Goal: Task Accomplishment & Management: Complete application form

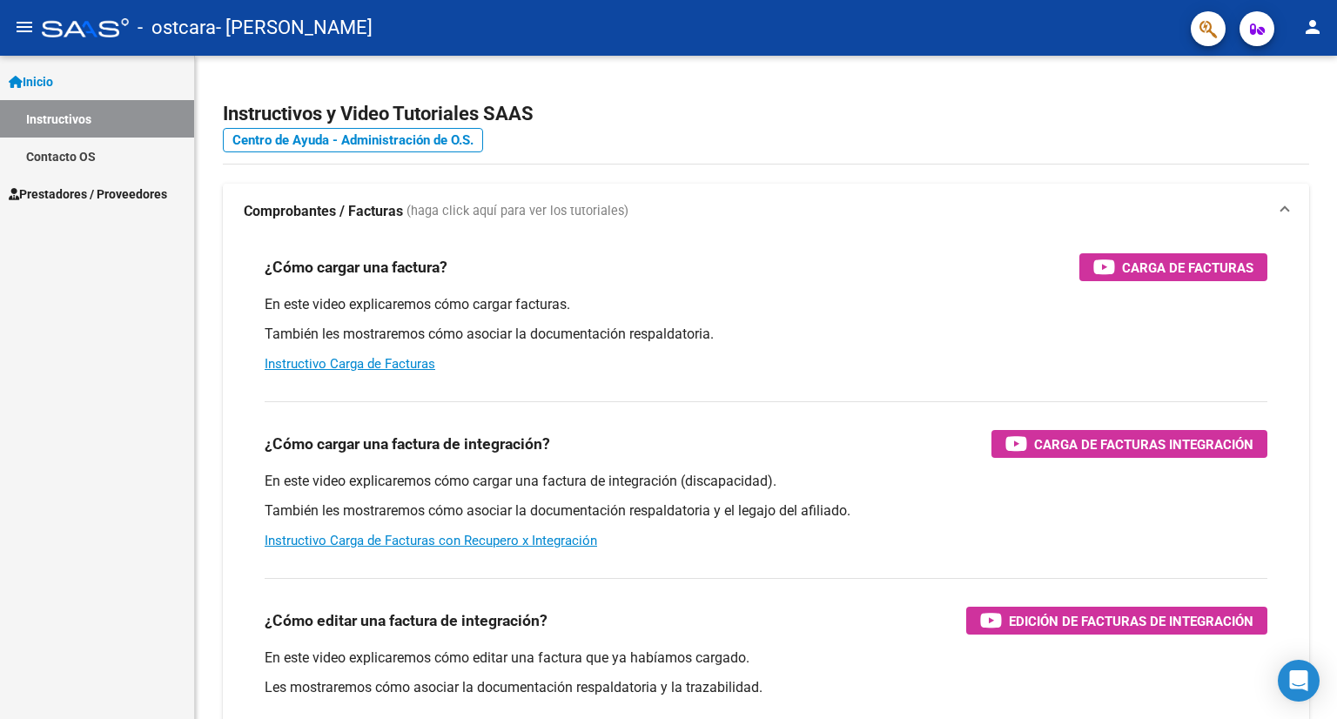
click at [105, 81] on link "Inicio" at bounding box center [97, 81] width 194 height 37
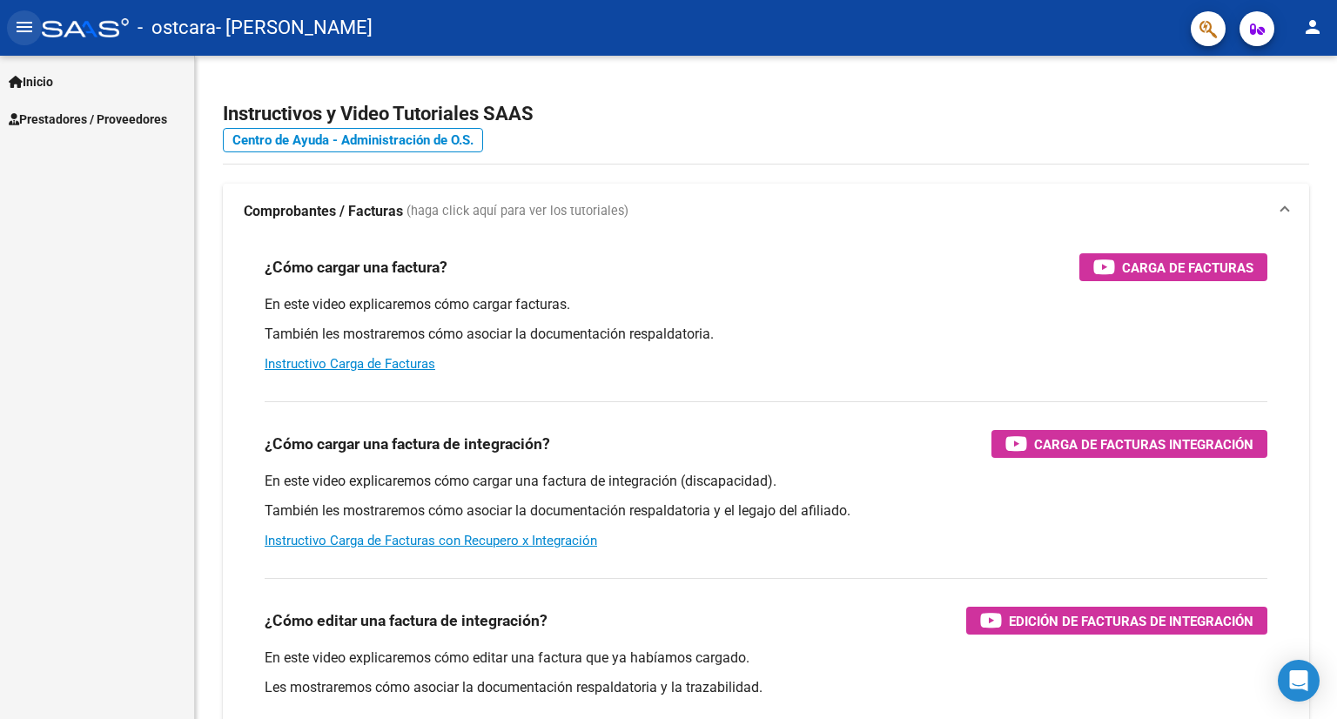
click at [16, 36] on mat-icon "menu" at bounding box center [24, 27] width 21 height 21
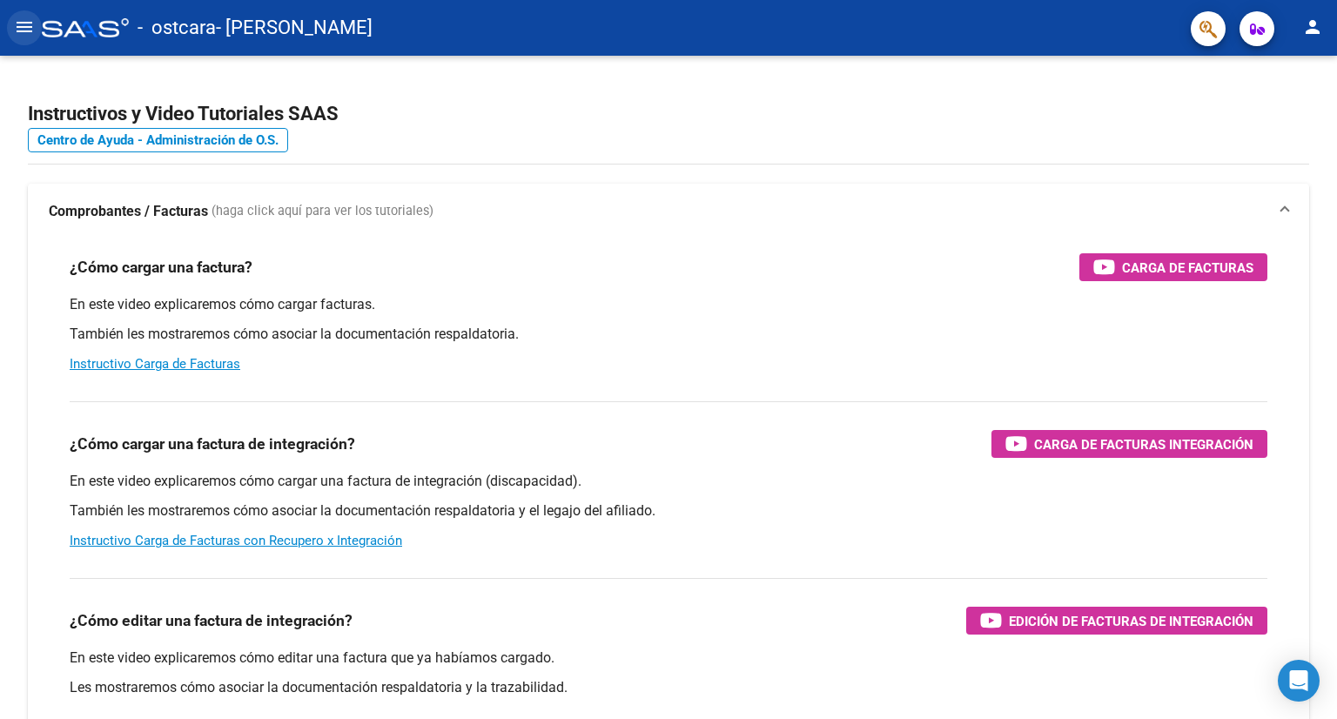
click at [26, 27] on mat-icon "menu" at bounding box center [24, 27] width 21 height 21
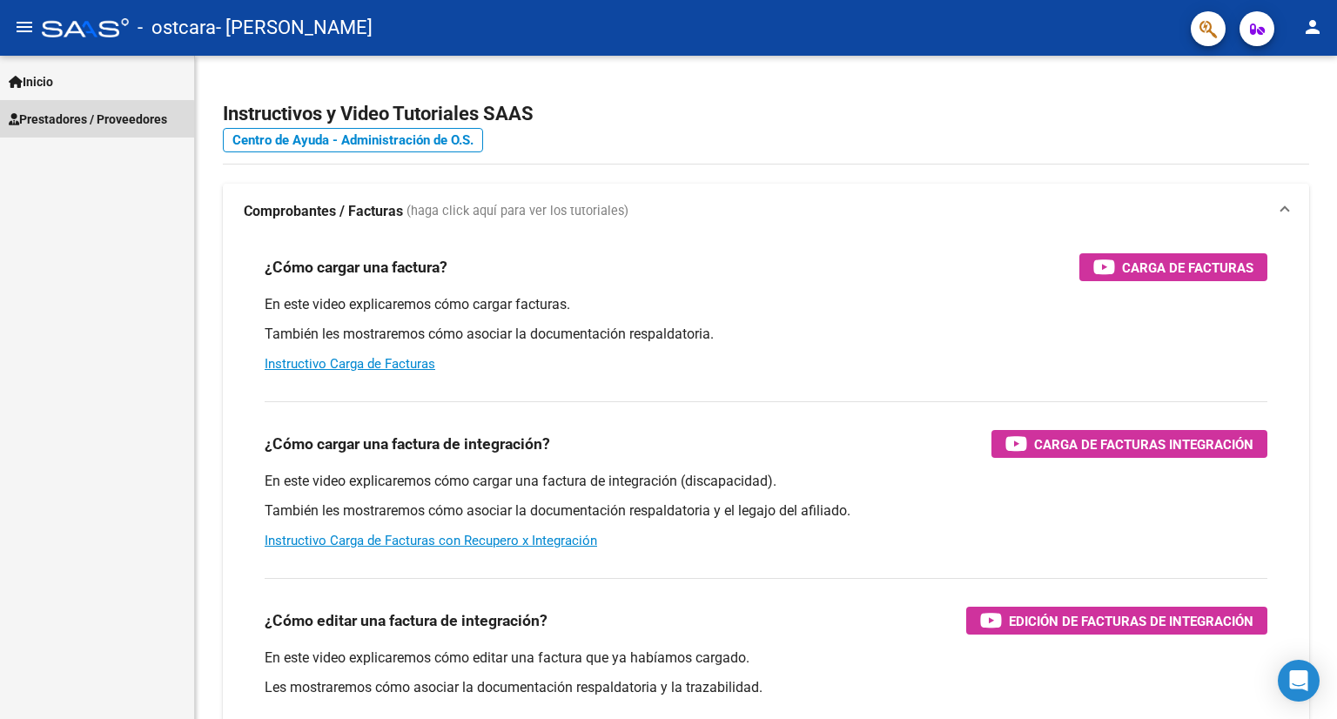
click at [73, 126] on span "Prestadores / Proveedores" at bounding box center [88, 119] width 158 height 19
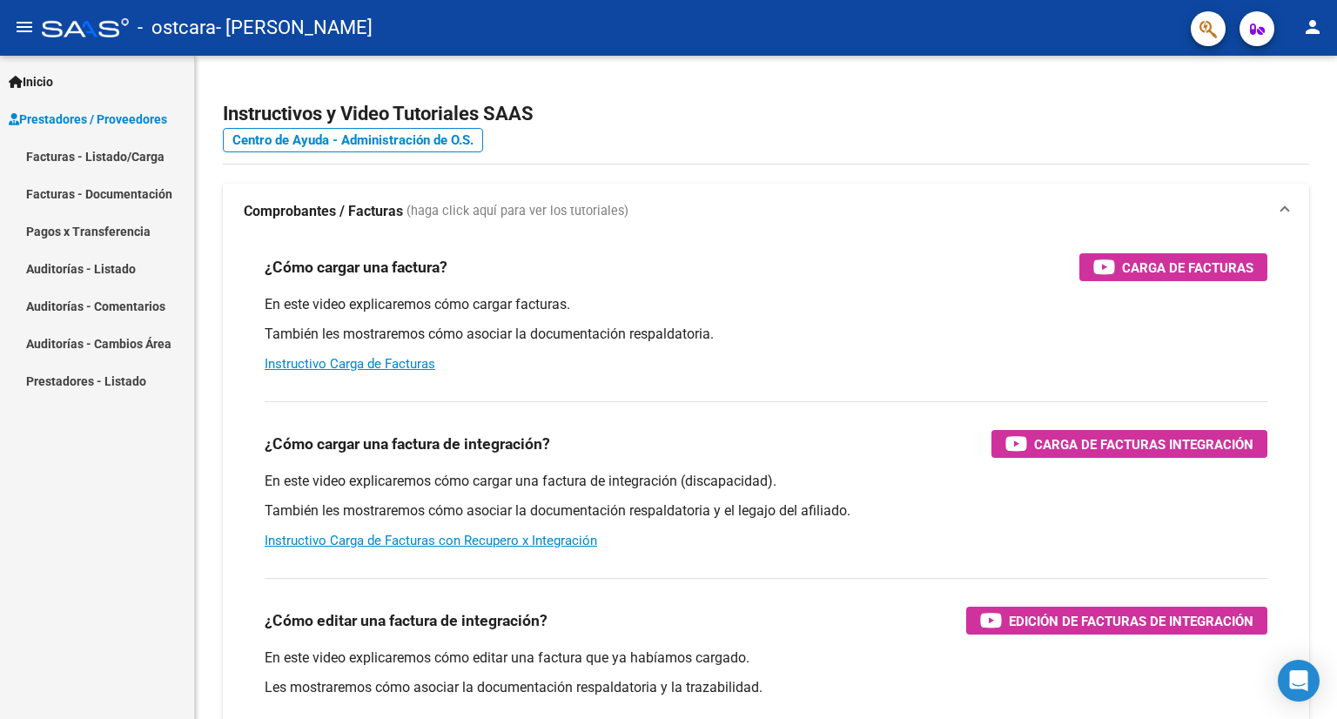
click at [105, 163] on link "Facturas - Listado/Carga" at bounding box center [97, 156] width 194 height 37
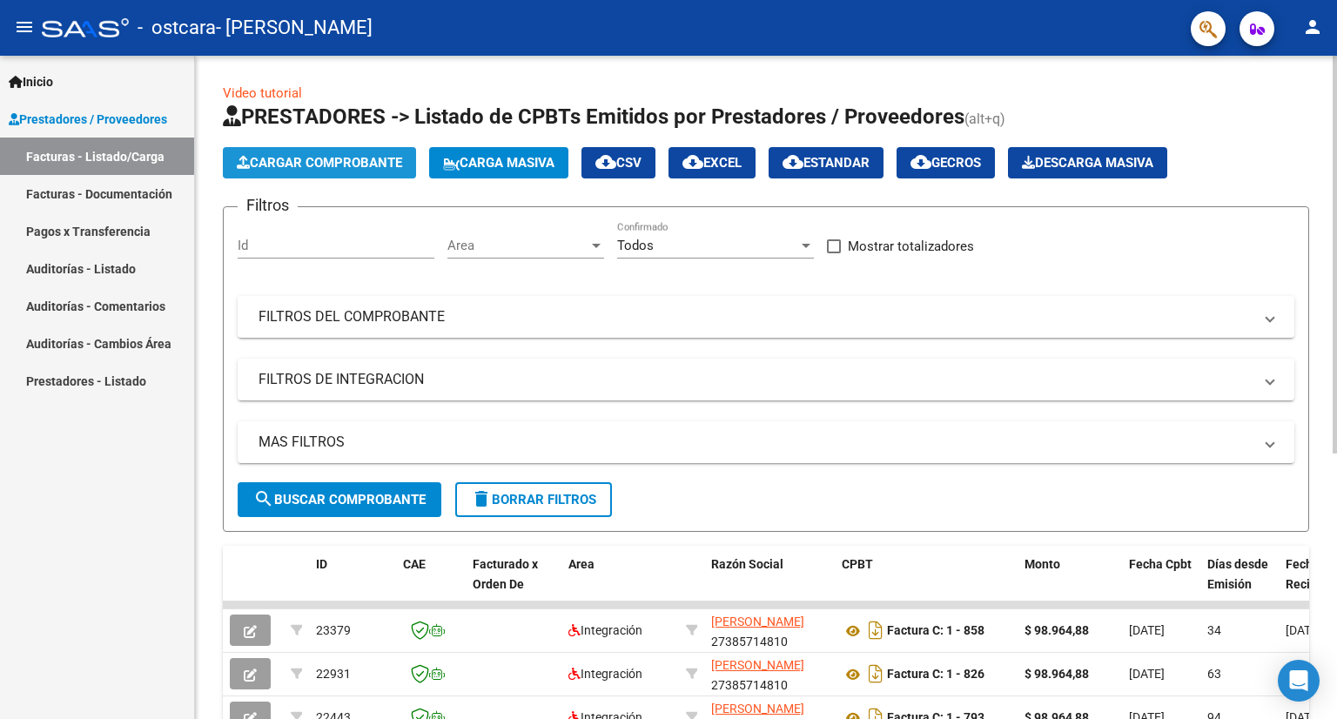
click at [265, 160] on span "Cargar Comprobante" at bounding box center [319, 163] width 165 height 16
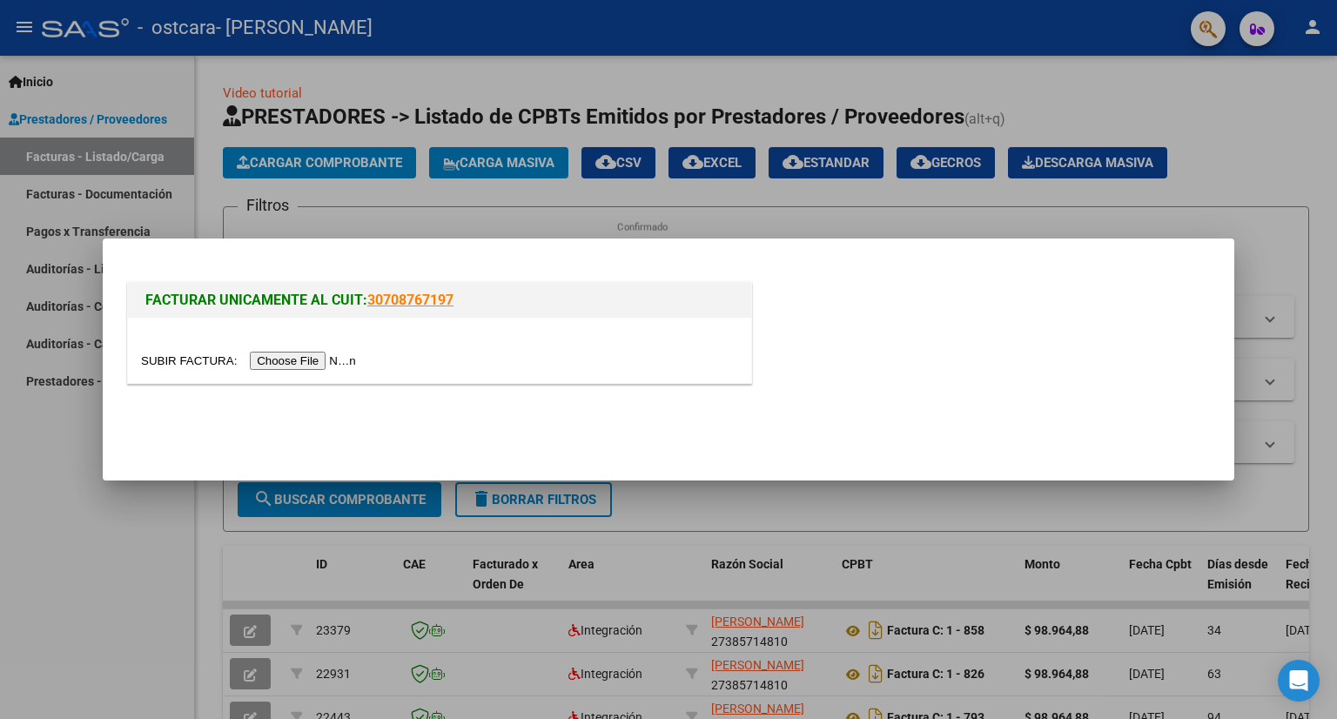
click at [286, 361] on input "file" at bounding box center [251, 361] width 220 height 18
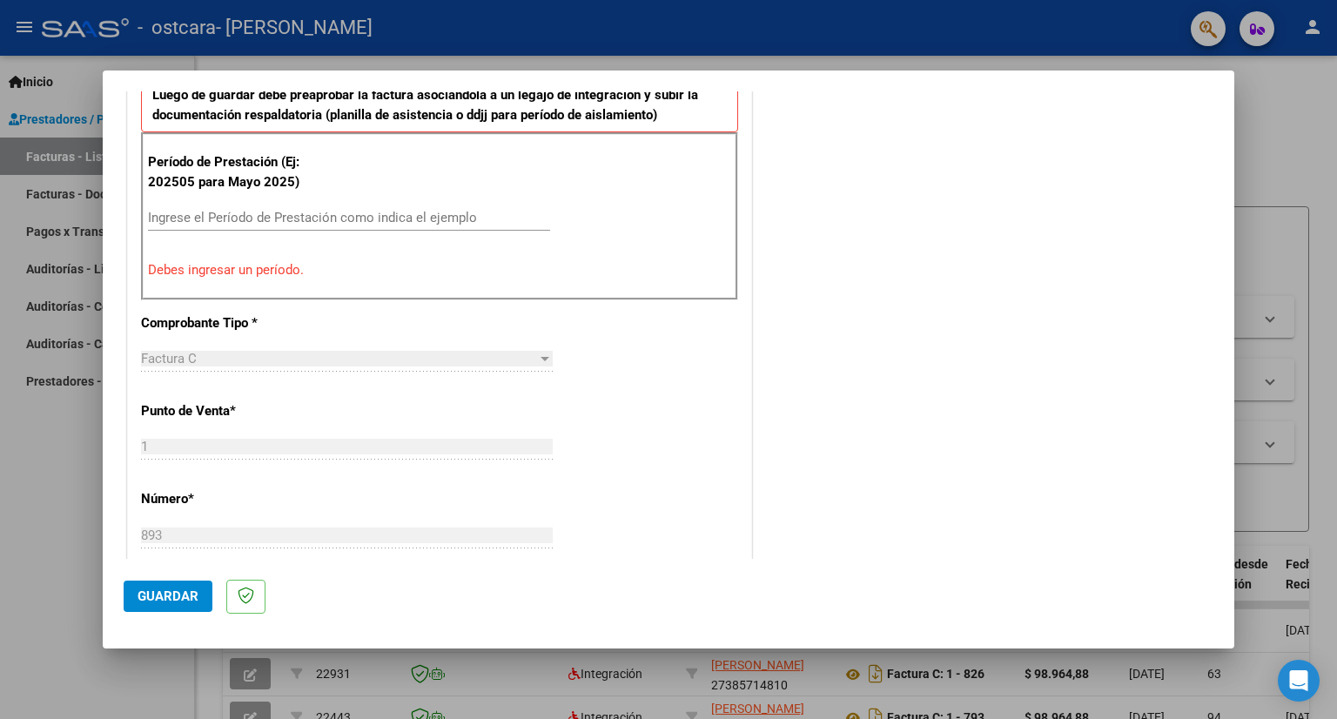
scroll to position [237, 0]
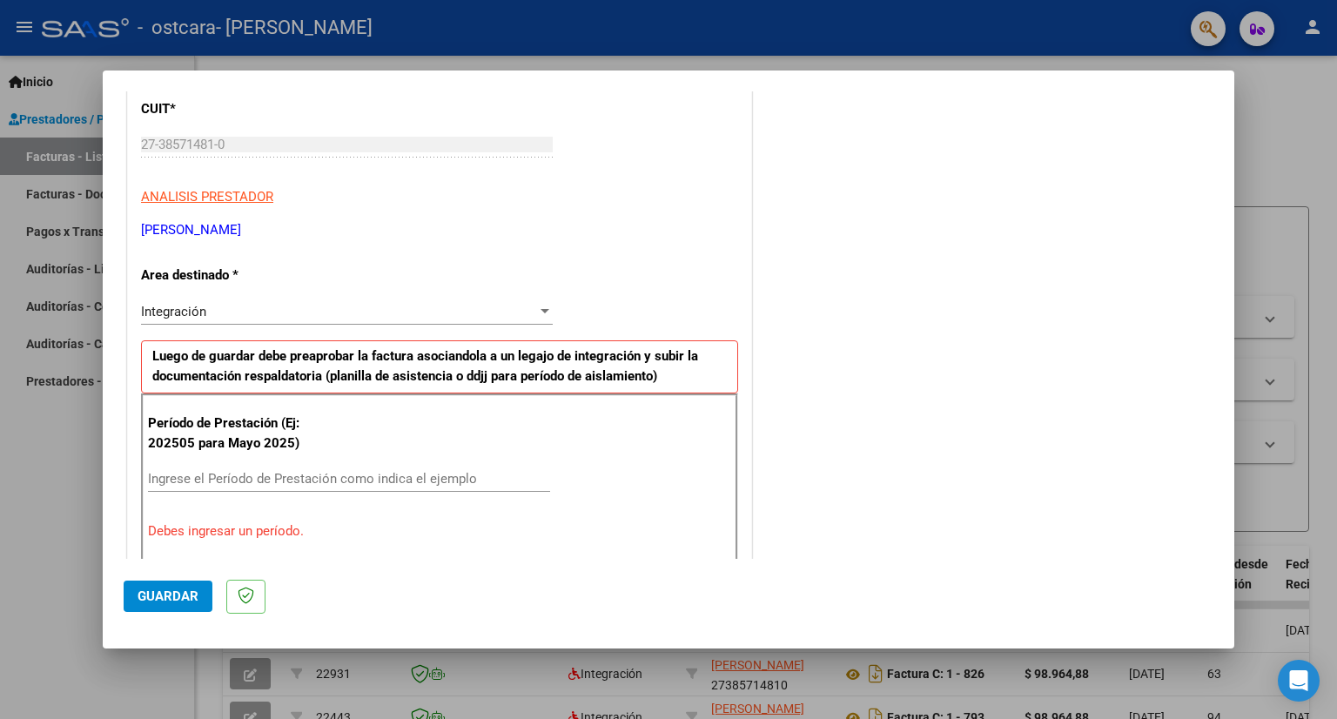
click at [334, 473] on input "Ingrese el Período de Prestación como indica el ejemplo" at bounding box center [349, 479] width 402 height 16
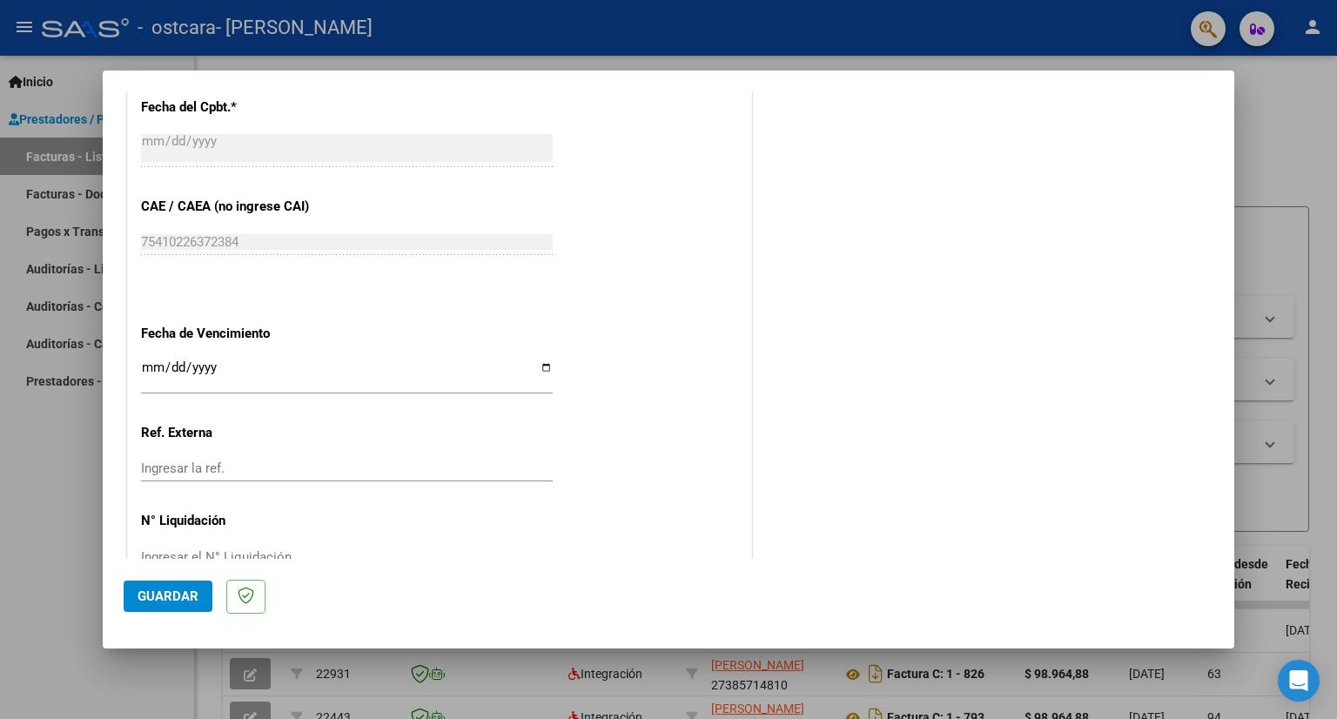
scroll to position [1062, 0]
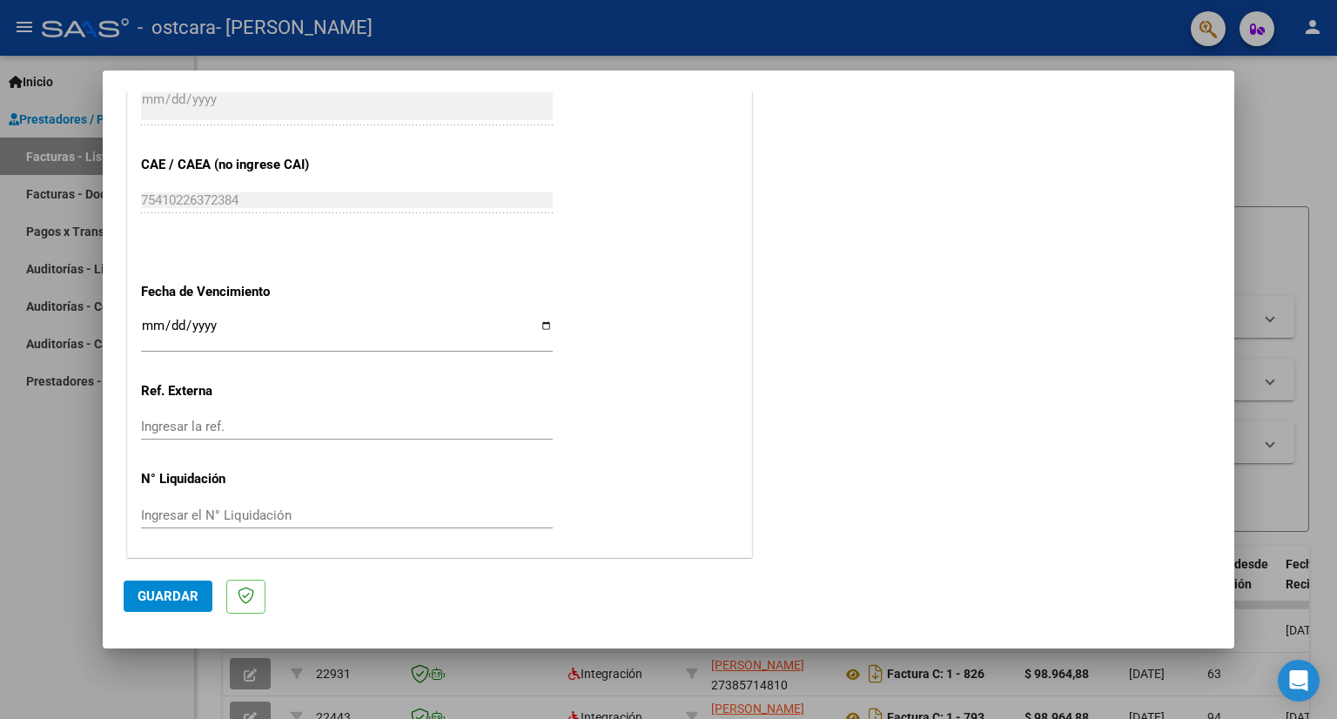
type input "202509"
click at [149, 320] on input "Ingresar la fecha" at bounding box center [347, 333] width 412 height 28
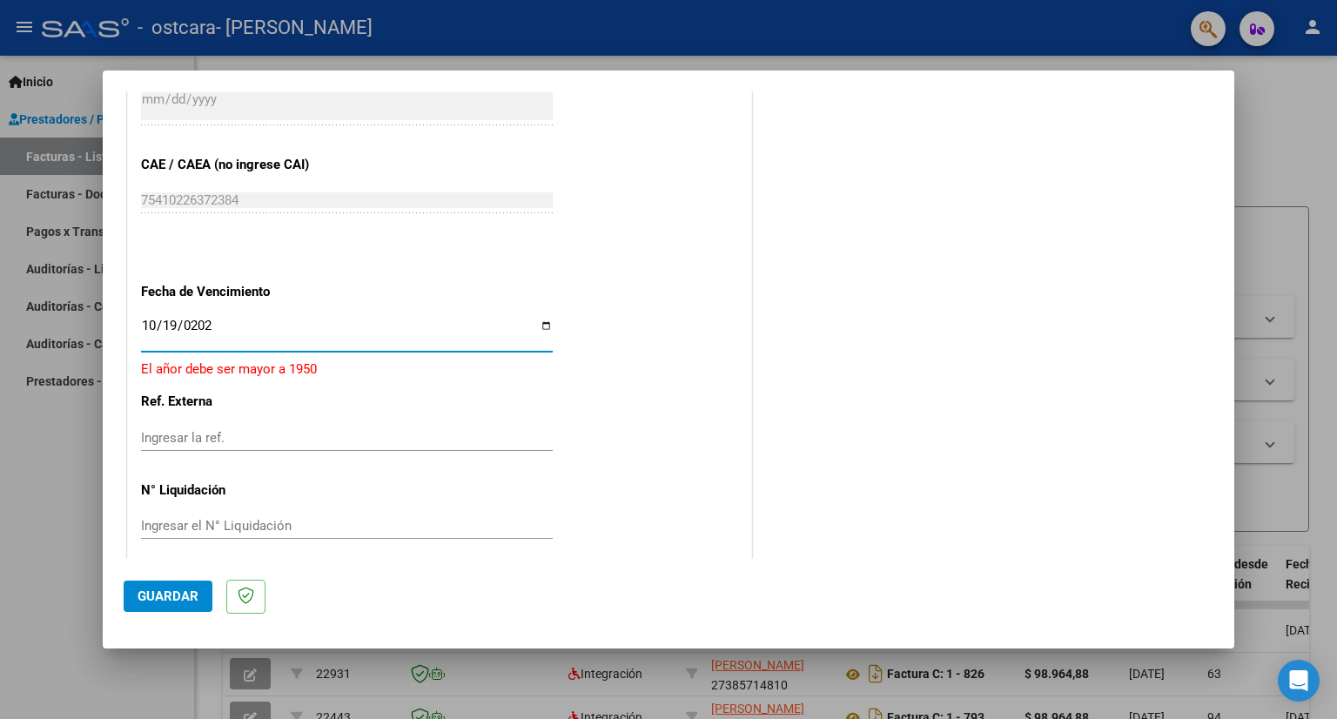
type input "[DATE]"
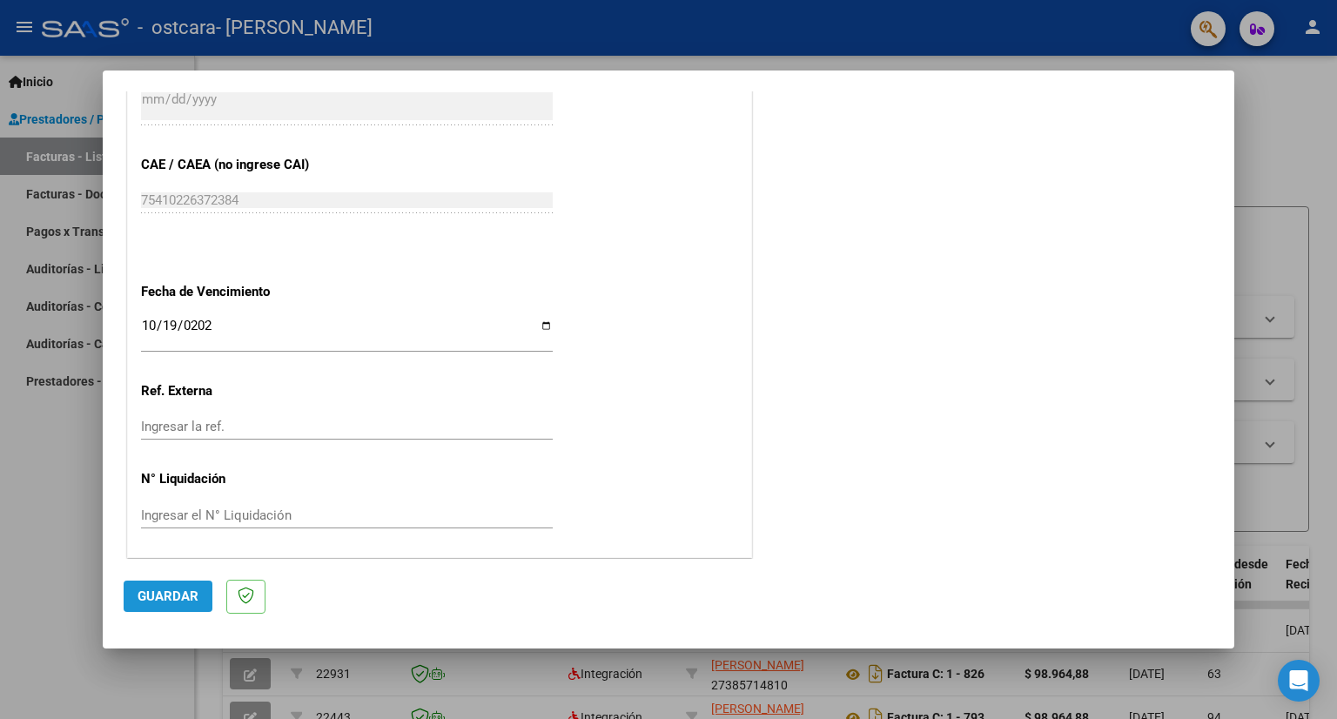
click at [171, 598] on span "Guardar" at bounding box center [168, 596] width 61 height 16
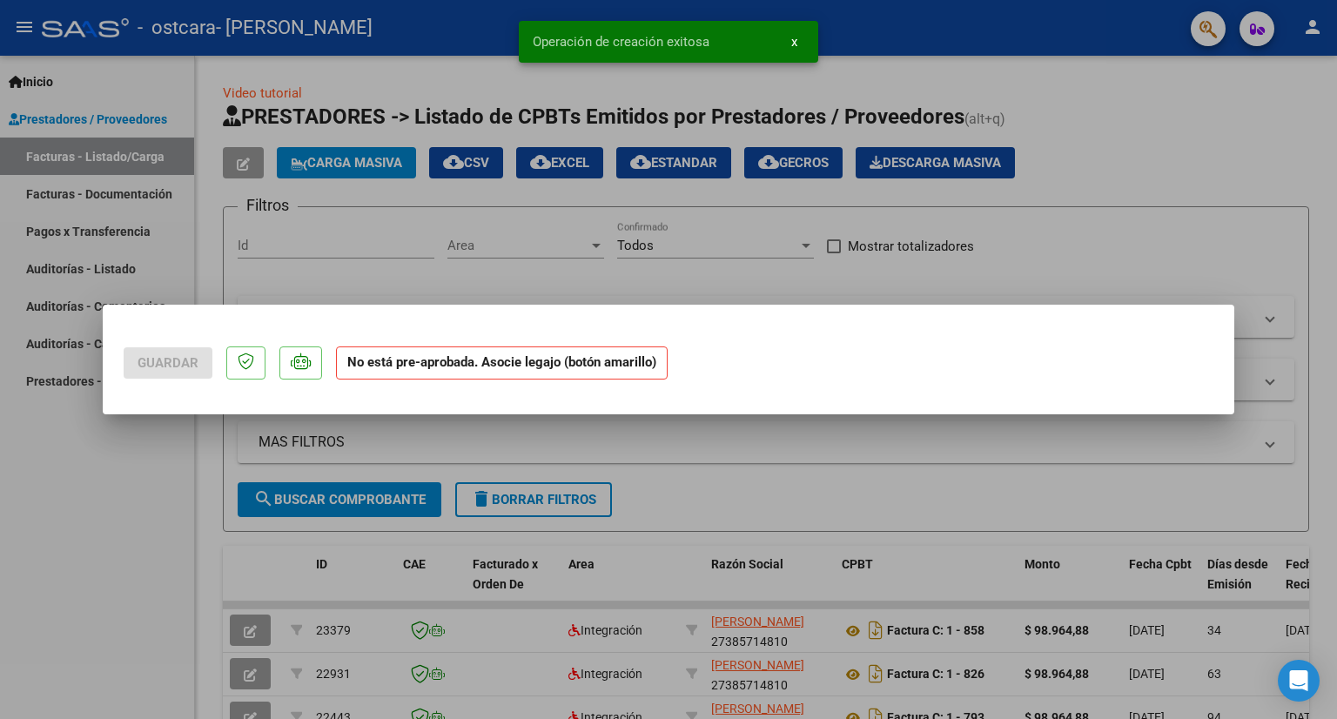
scroll to position [0, 0]
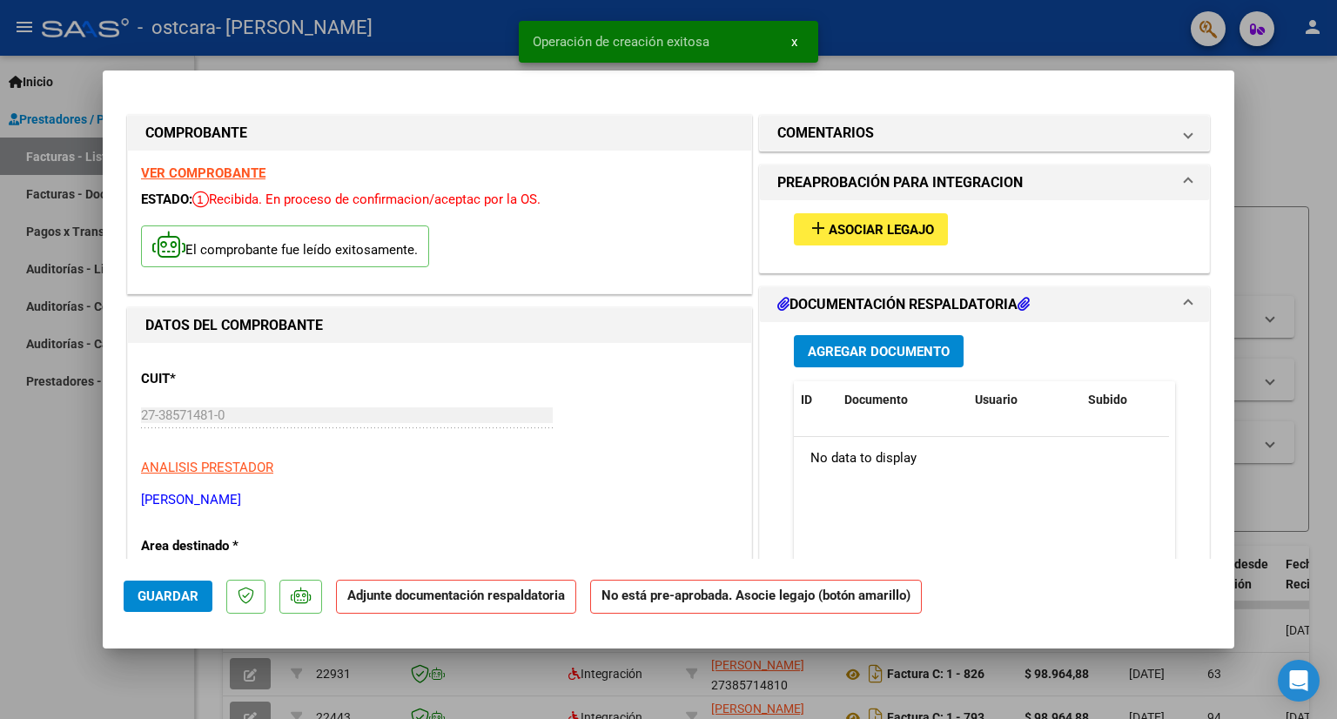
click at [912, 218] on button "add Asociar Legajo" at bounding box center [871, 229] width 154 height 32
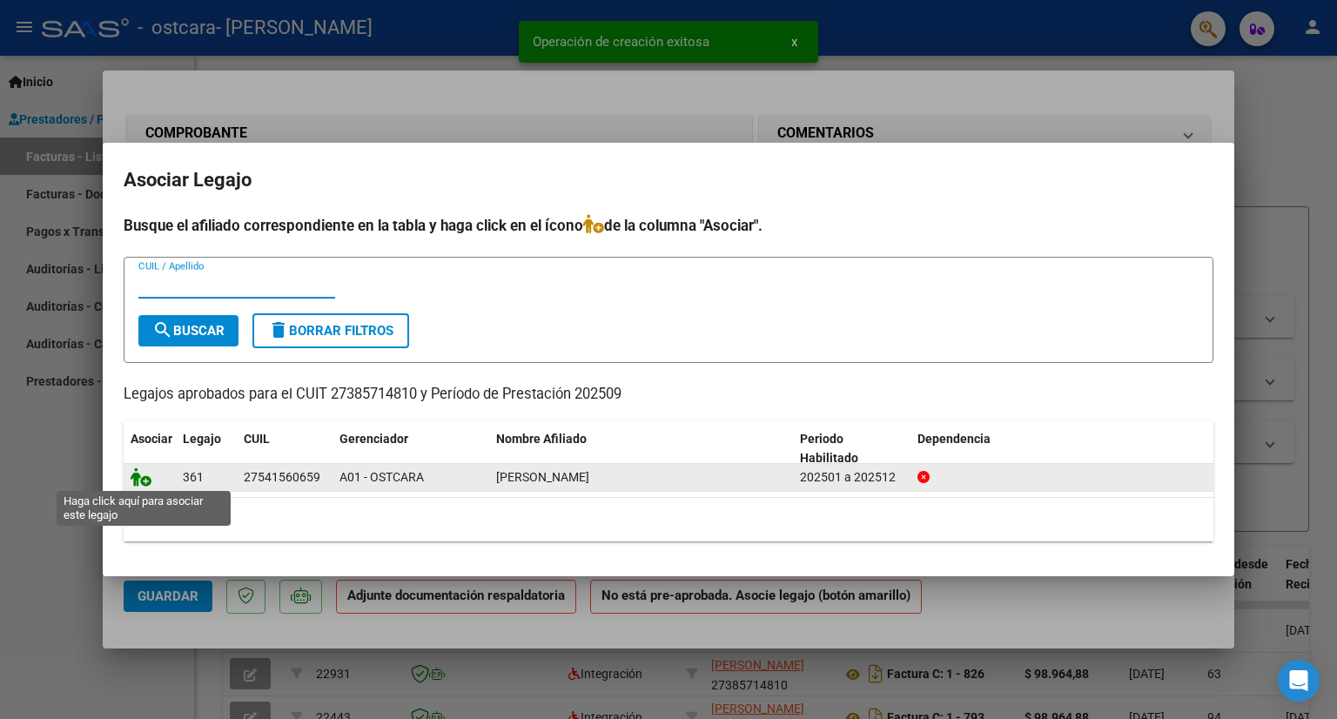
click at [145, 476] on icon at bounding box center [141, 476] width 21 height 19
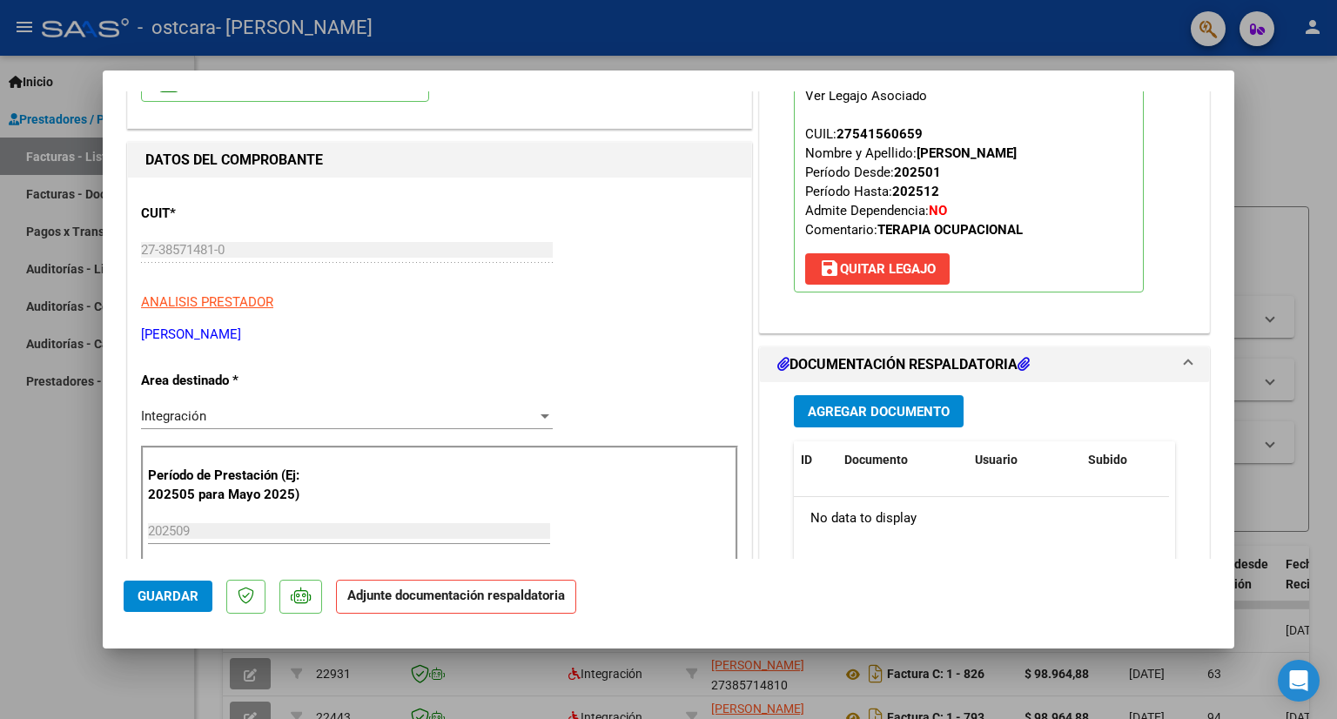
scroll to position [174, 0]
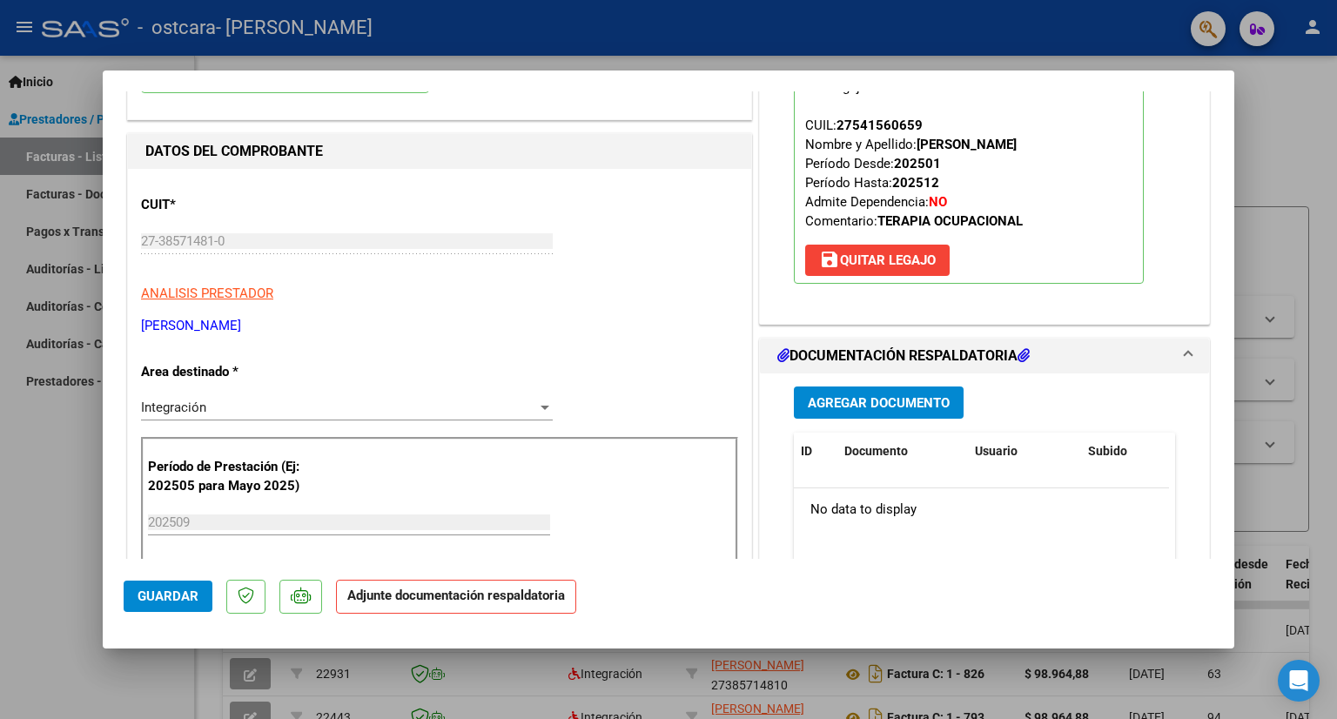
click at [888, 408] on span "Agregar Documento" at bounding box center [879, 403] width 142 height 16
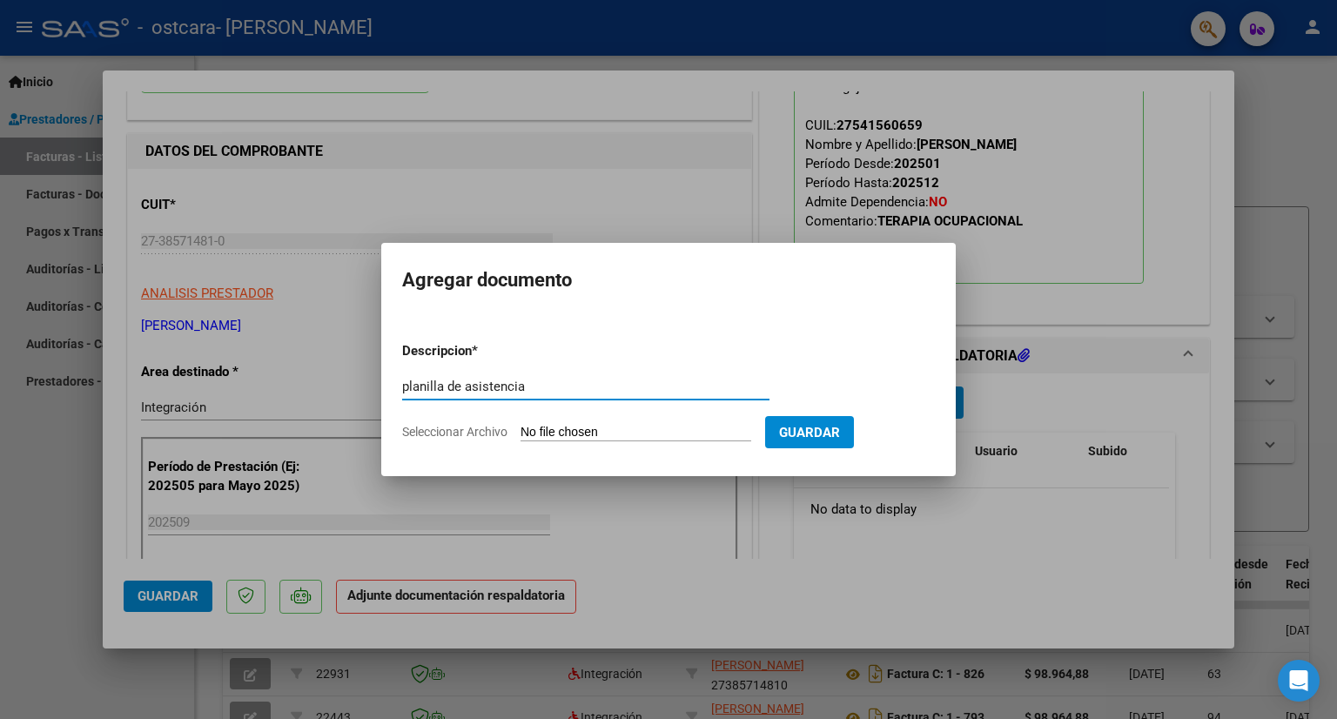
type input "planilla de asistencia"
click at [586, 431] on input "Seleccionar Archivo" at bounding box center [635, 433] width 231 height 17
type input "C:\fakepath\[PERSON_NAME] septiembre.pdf"
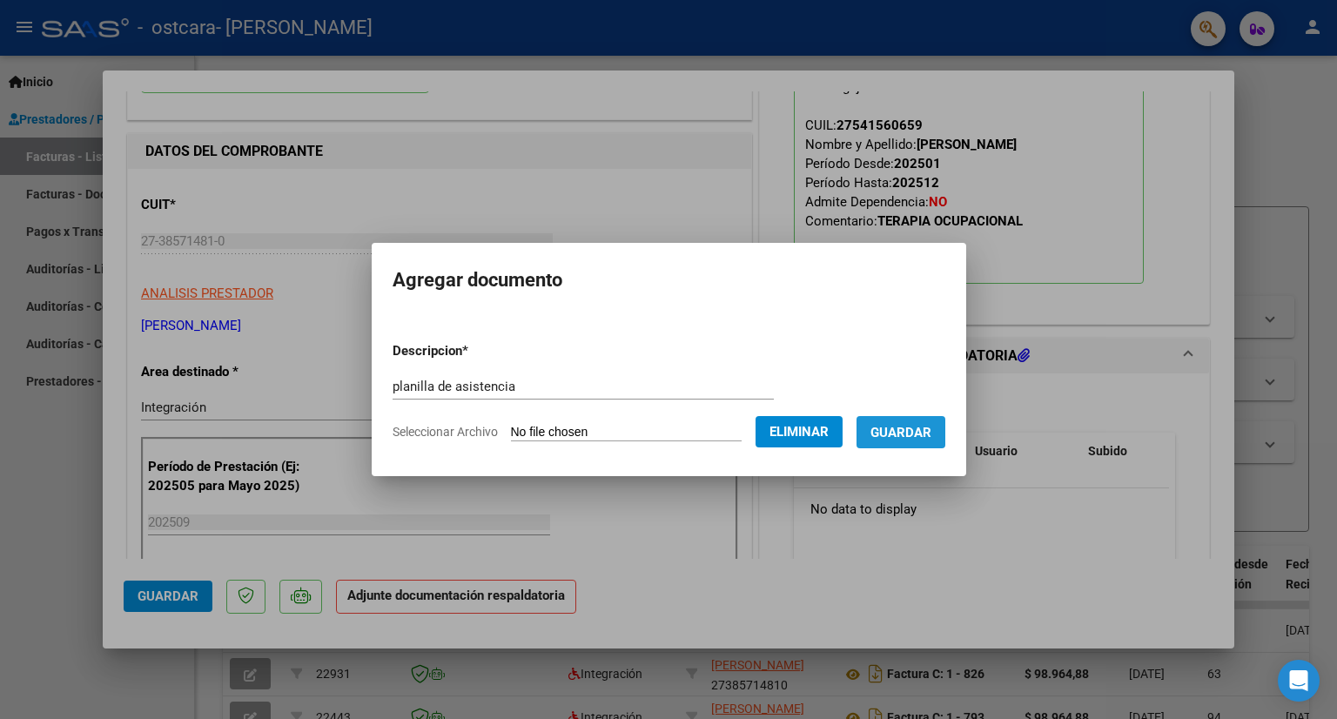
click at [918, 424] on span "Guardar" at bounding box center [900, 432] width 61 height 16
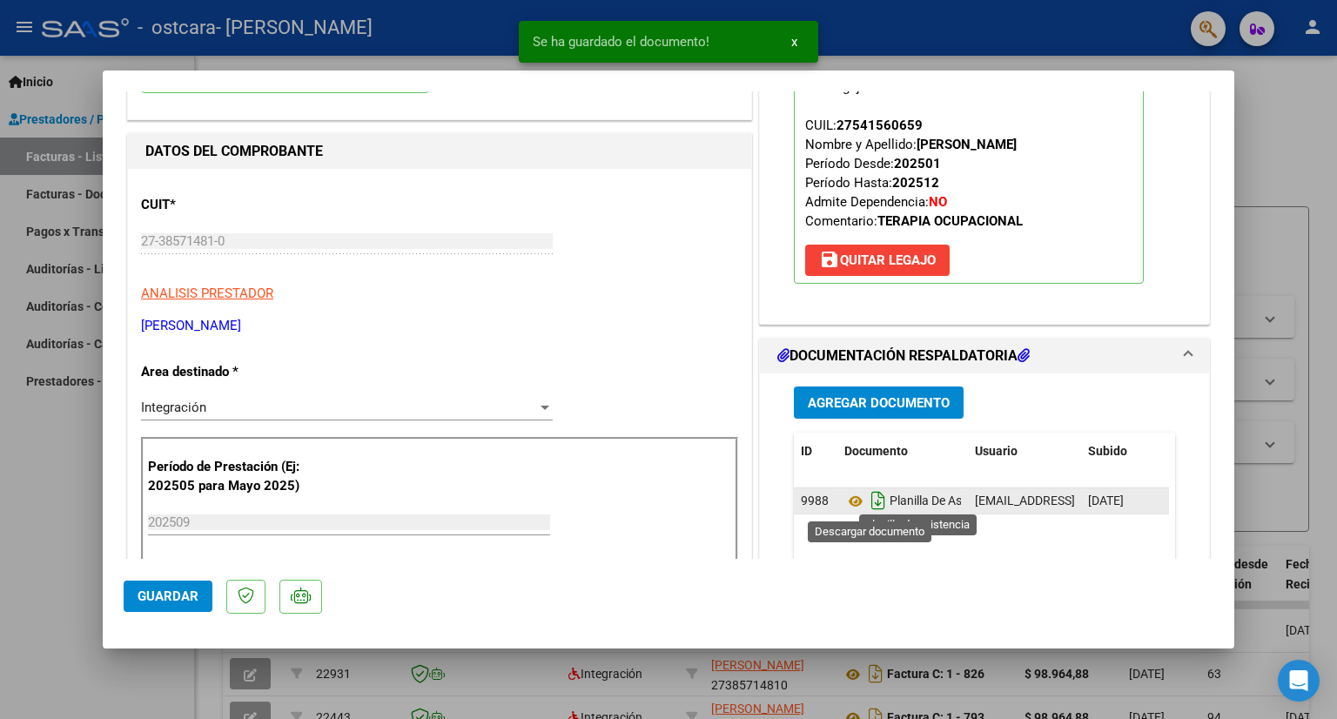
click at [870, 500] on icon "Descargar documento" at bounding box center [878, 501] width 23 height 28
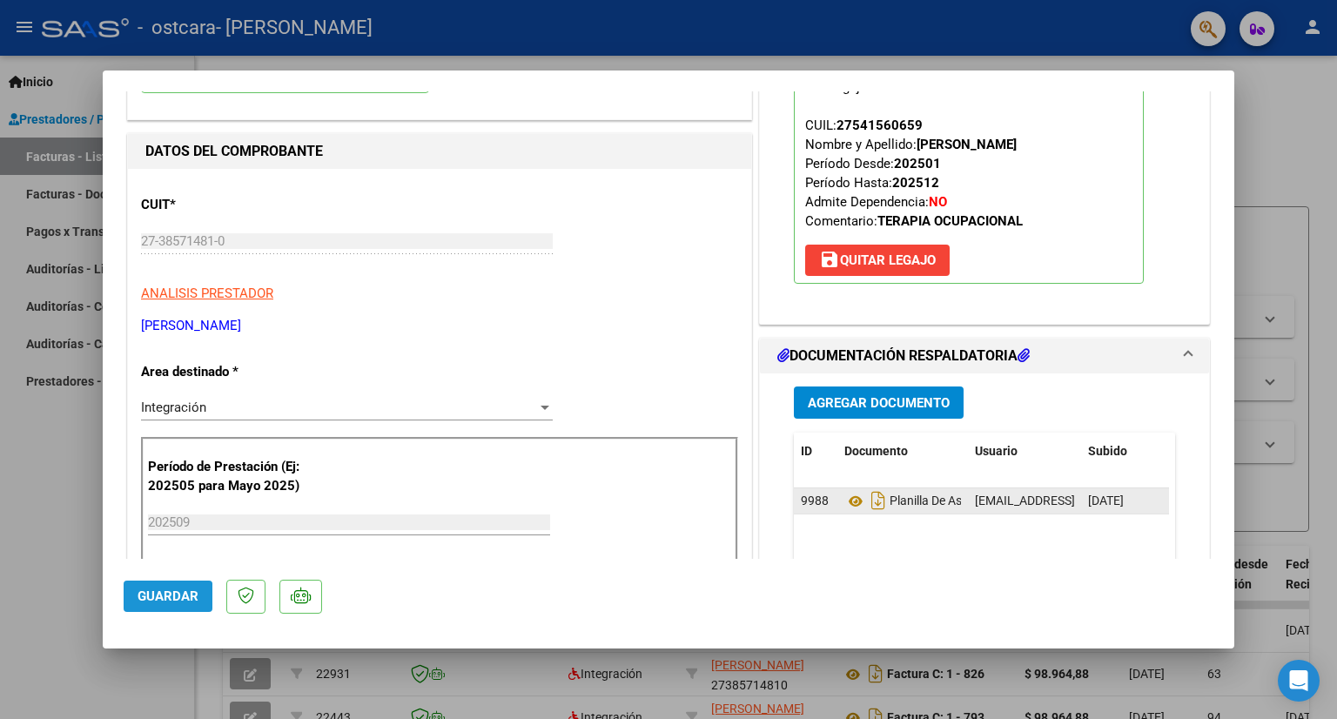
click at [139, 601] on span "Guardar" at bounding box center [168, 596] width 61 height 16
